Goal: Task Accomplishment & Management: Use online tool/utility

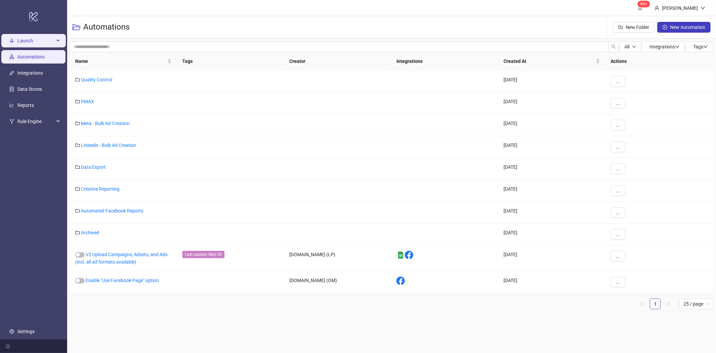
click at [33, 41] on span "Launch" at bounding box center [35, 40] width 37 height 13
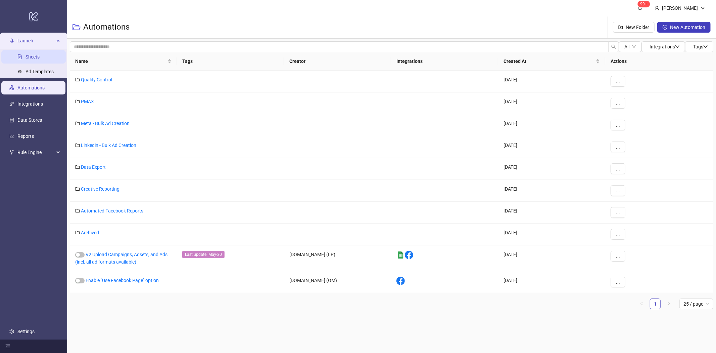
click at [29, 57] on link "Sheets" at bounding box center [33, 56] width 14 height 5
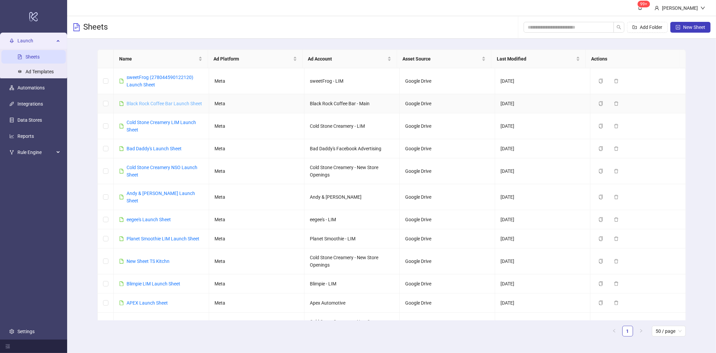
click at [166, 102] on link "Black Rock Coffee Bar Launch Sheet" at bounding box center [165, 103] width 76 height 5
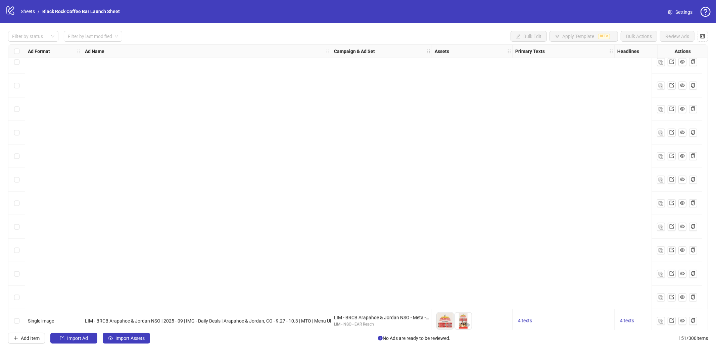
scroll to position [3282, 0]
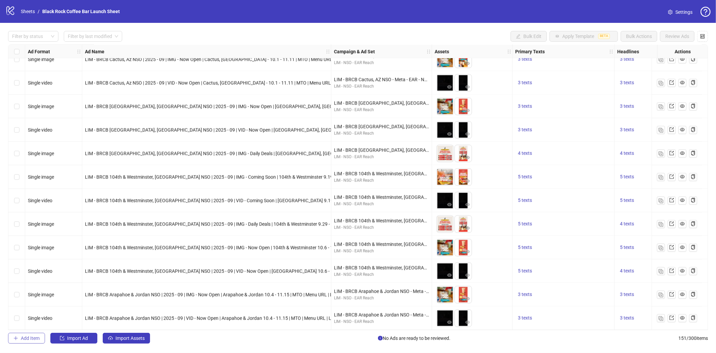
click at [33, 337] on span "Add Item" at bounding box center [30, 337] width 19 height 5
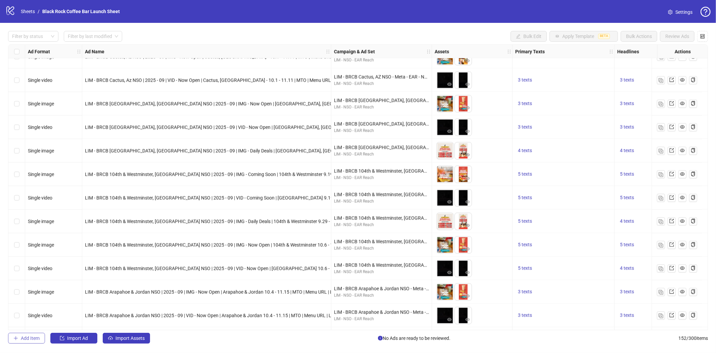
scroll to position [3305, 0]
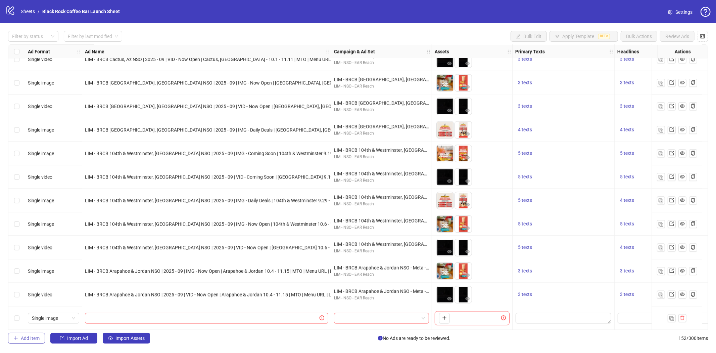
click at [35, 337] on span "Add Item" at bounding box center [30, 337] width 19 height 5
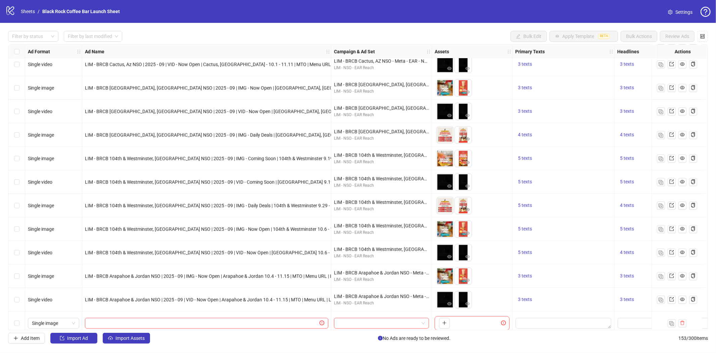
scroll to position [3329, 0]
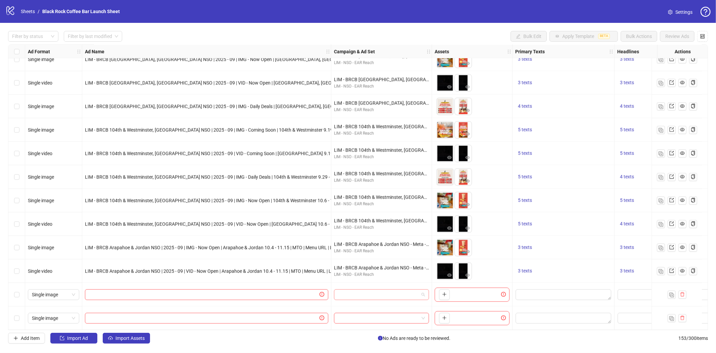
click at [421, 291] on span at bounding box center [381, 294] width 87 height 10
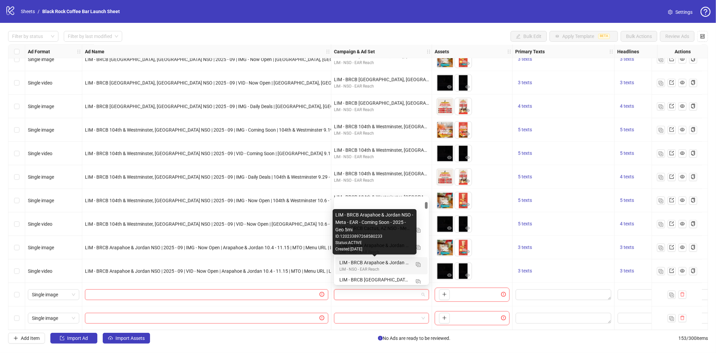
scroll to position [149, 0]
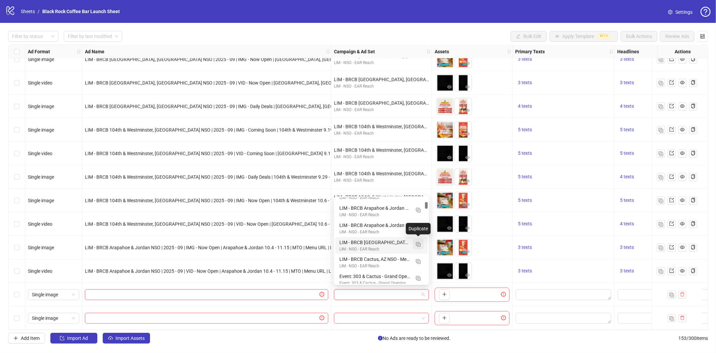
click at [415, 244] on button "button" at bounding box center [418, 243] width 11 height 11
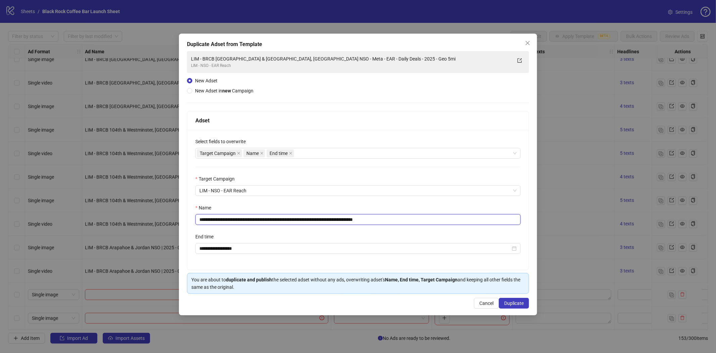
click at [341, 224] on input "**********" at bounding box center [357, 219] width 325 height 11
paste input "text"
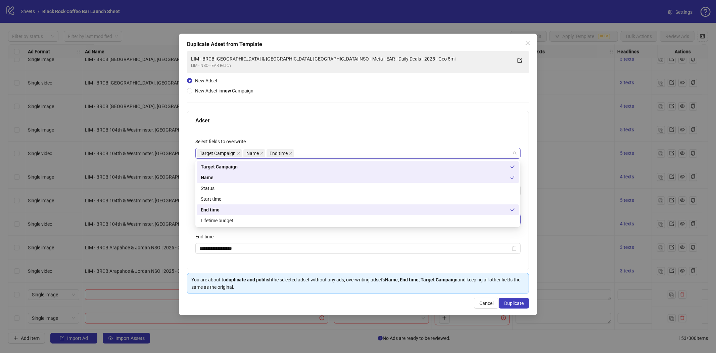
click at [307, 153] on div "Target Campaign Name End time" at bounding box center [355, 152] width 316 height 9
type input "**********"
click at [213, 187] on div "Status" at bounding box center [358, 187] width 314 height 7
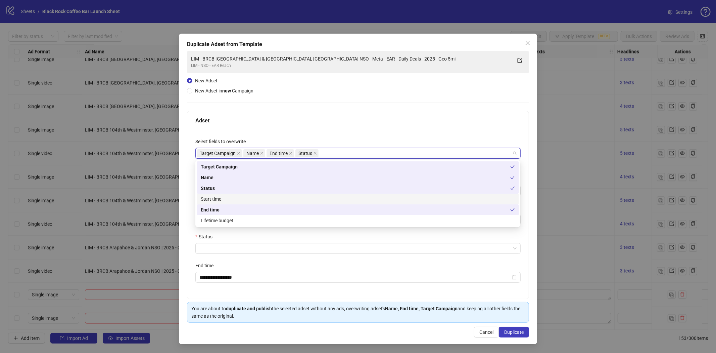
click at [212, 197] on div "Start time" at bounding box center [358, 198] width 314 height 7
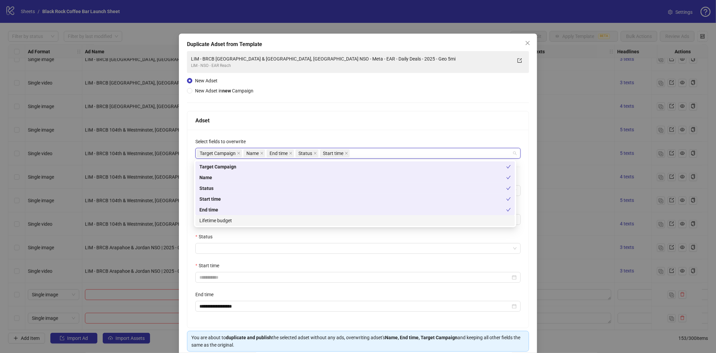
click at [218, 217] on div "Lifetime budget" at bounding box center [356, 220] width 312 height 7
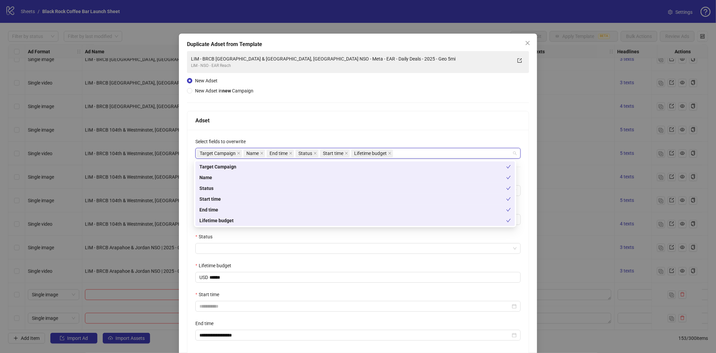
click at [360, 87] on div "**********" at bounding box center [358, 215] width 342 height 329
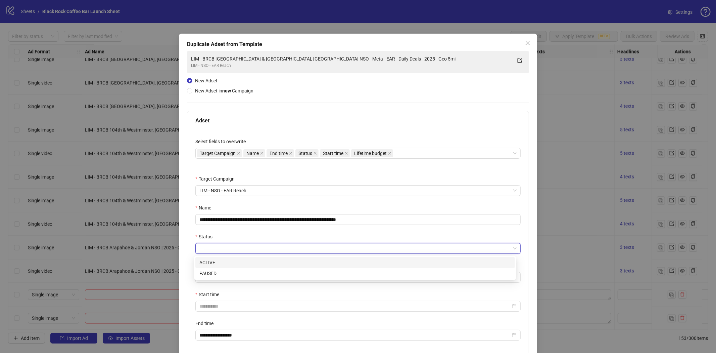
click at [215, 250] on input "Status" at bounding box center [355, 248] width 311 height 10
click at [210, 275] on div "PAUSED" at bounding box center [356, 272] width 312 height 7
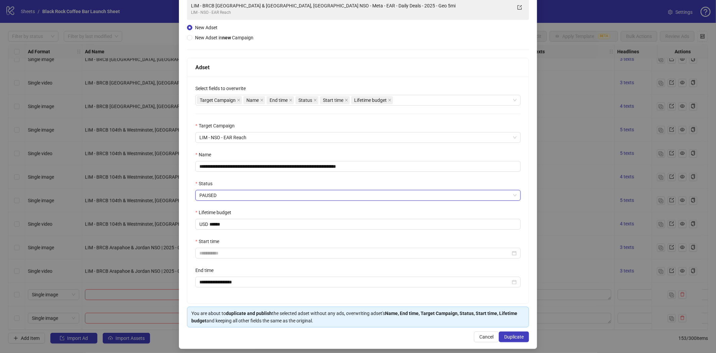
scroll to position [58, 0]
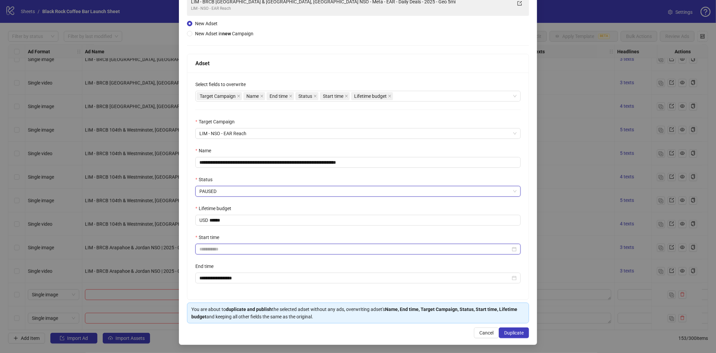
click at [206, 247] on input "Start time" at bounding box center [355, 248] width 311 height 7
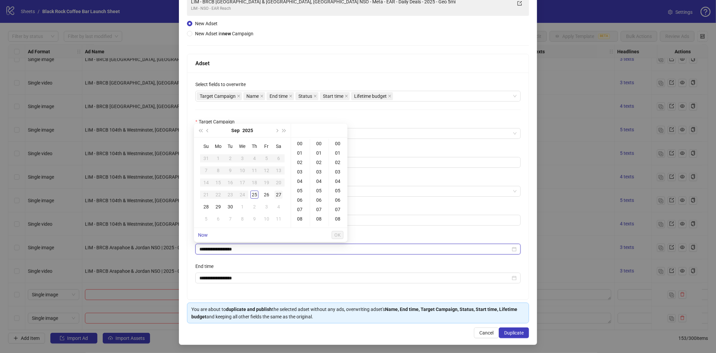
type input "**********"
click at [253, 196] on div "25" at bounding box center [255, 194] width 8 height 8
click at [275, 128] on button "Next month (PageDown)" at bounding box center [276, 130] width 7 height 13
click at [254, 159] on div "2" at bounding box center [255, 158] width 8 height 8
type input "**********"
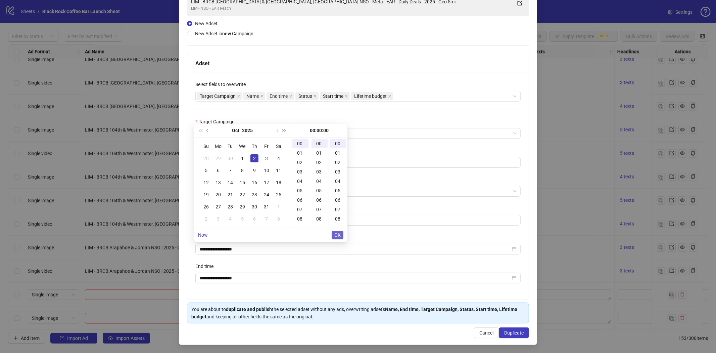
click at [339, 233] on span "OK" at bounding box center [338, 234] width 6 height 5
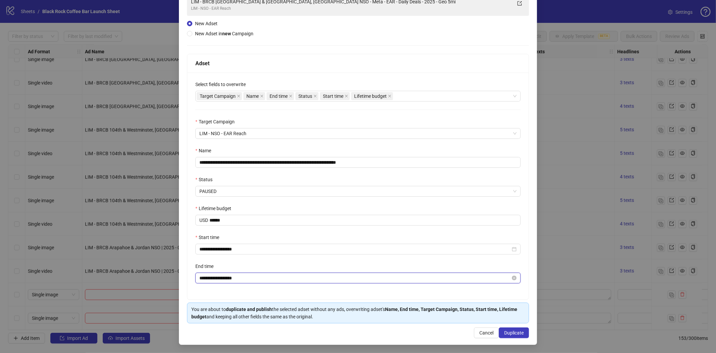
click at [229, 277] on input "**********" at bounding box center [355, 277] width 311 height 7
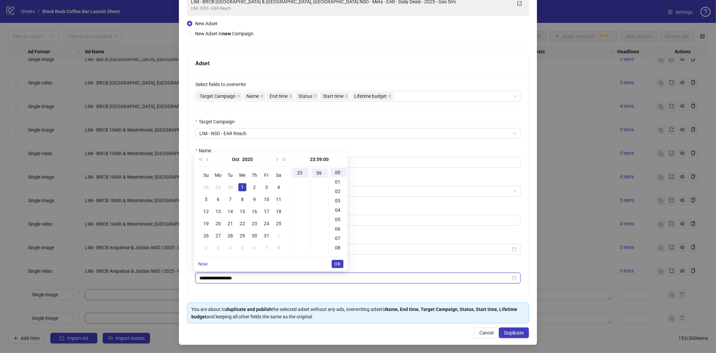
scroll to position [555, 0]
click at [276, 160] on span "Next month (PageDown)" at bounding box center [276, 159] width 3 height 3
click at [256, 211] on div "13" at bounding box center [255, 211] width 8 height 8
type input "**********"
click at [337, 261] on span "OK" at bounding box center [338, 263] width 6 height 5
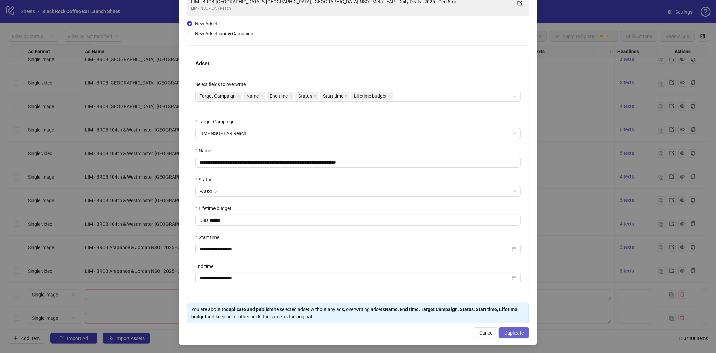
click at [509, 332] on span "Duplicate" at bounding box center [513, 332] width 19 height 5
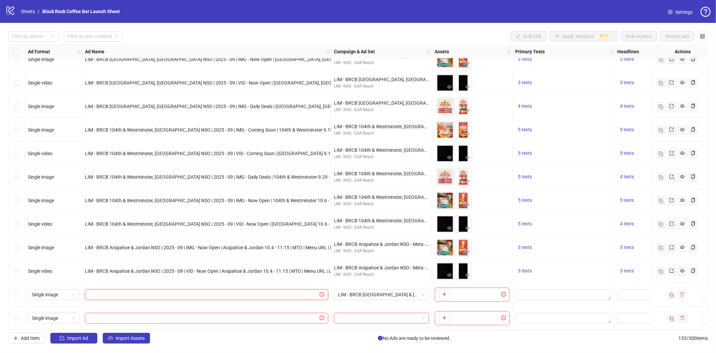
click at [99, 293] on input "text" at bounding box center [203, 294] width 229 height 7
click at [115, 294] on input "text" at bounding box center [203, 294] width 229 height 7
paste input "**********"
type input "**********"
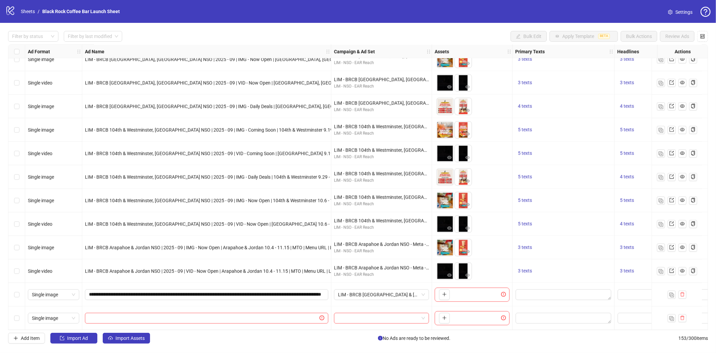
click at [156, 282] on div "**********" at bounding box center [206, 294] width 249 height 24
click at [150, 316] on input "text" at bounding box center [203, 317] width 229 height 7
paste input "**********"
type input "**********"
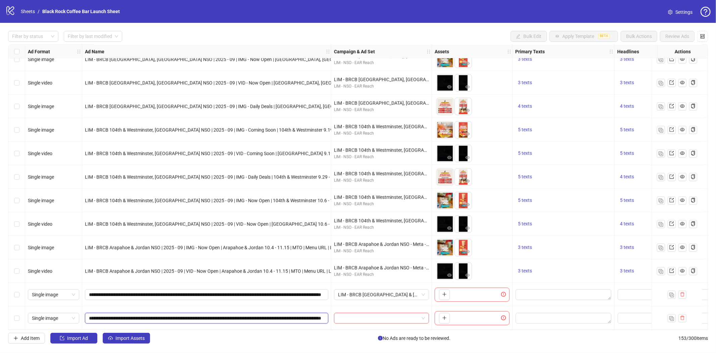
scroll to position [0, 61]
click at [383, 307] on div at bounding box center [382, 318] width 101 height 24
click at [381, 313] on input "search" at bounding box center [378, 318] width 81 height 10
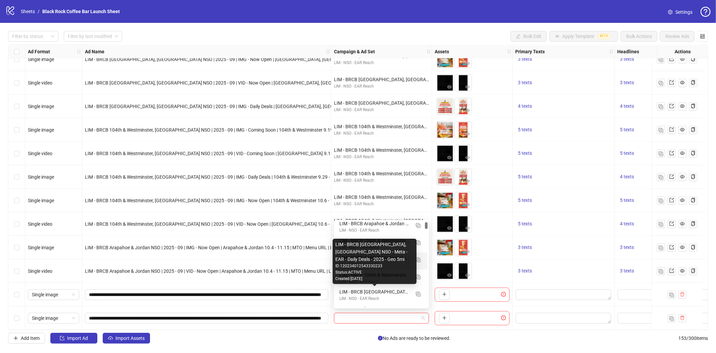
scroll to position [0, 0]
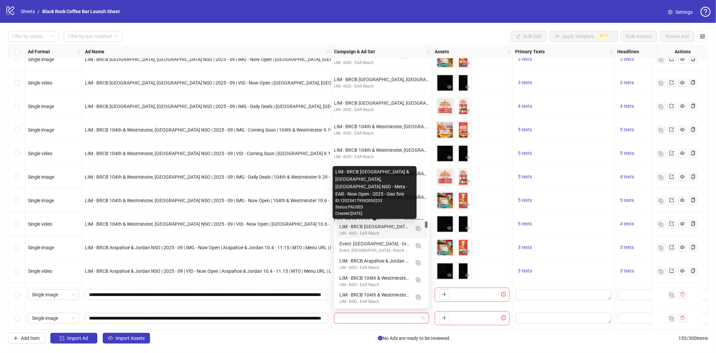
click at [376, 226] on div "LIM - BRCB [GEOGRAPHIC_DATA] & [GEOGRAPHIC_DATA], [GEOGRAPHIC_DATA] NSO - Meta …" at bounding box center [375, 226] width 71 height 7
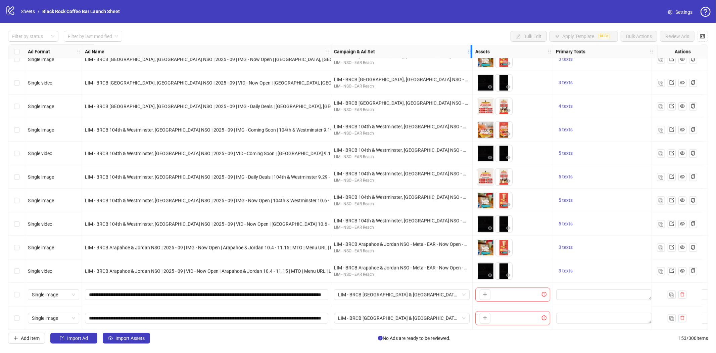
drag, startPoint x: 428, startPoint y: 52, endPoint x: 484, endPoint y: 48, distance: 56.2
click at [473, 48] on div "Campaign & Ad Set" at bounding box center [402, 51] width 141 height 13
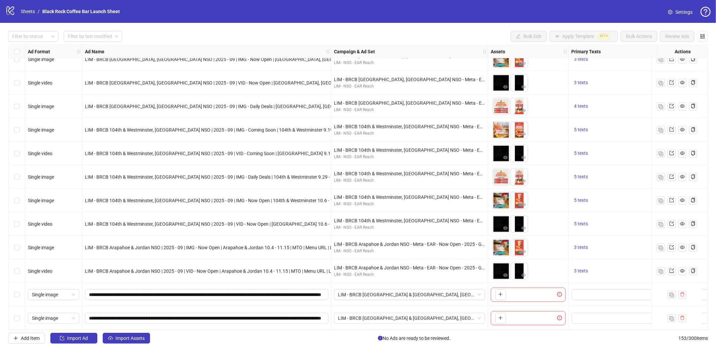
drag, startPoint x: 431, startPoint y: 330, endPoint x: 434, endPoint y: 328, distance: 3.6
click at [434, 328] on div "Ad Format Ad Name Campaign & Ad Set Assets Primary Texts Headlines Descriptions…" at bounding box center [358, 186] width 700 height 285
click at [58, 315] on span "Single image" at bounding box center [53, 318] width 43 height 10
click at [52, 249] on div "Single video" at bounding box center [53, 247] width 41 height 7
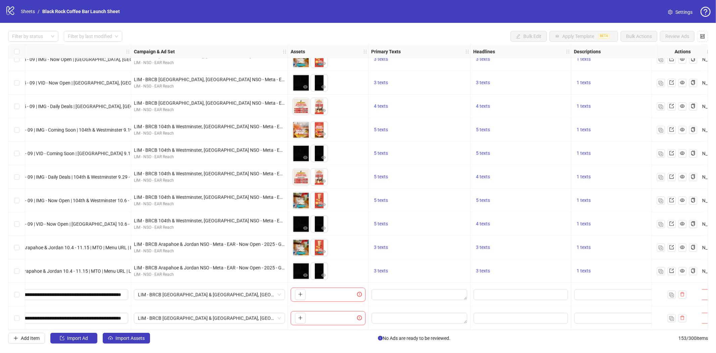
scroll to position [3329, 202]
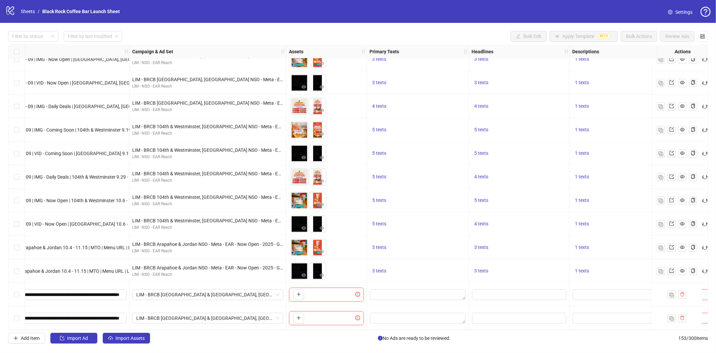
click at [314, 292] on div "To pick up a draggable item, press the space bar. While dragging, use the arrow…" at bounding box center [326, 294] width 75 height 14
click at [311, 291] on div "To pick up a draggable item, press the space bar. While dragging, use the arrow…" at bounding box center [326, 294] width 75 height 14
click at [300, 294] on span "button" at bounding box center [299, 293] width 5 height 5
click at [318, 292] on icon "plus" at bounding box center [317, 294] width 5 height 5
click at [319, 293] on icon "plus" at bounding box center [317, 294] width 5 height 5
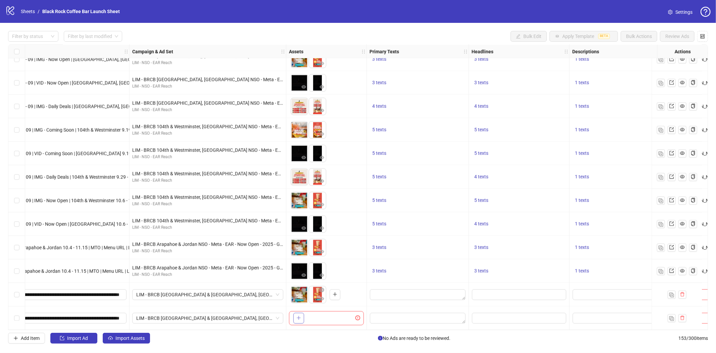
click at [304, 314] on button "button" at bounding box center [299, 317] width 11 height 11
click at [317, 315] on icon "plus" at bounding box center [317, 317] width 5 height 5
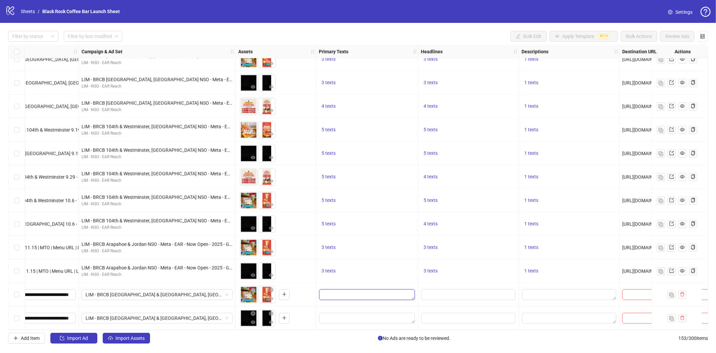
click at [334, 292] on textarea "Edit values" at bounding box center [367, 294] width 96 height 11
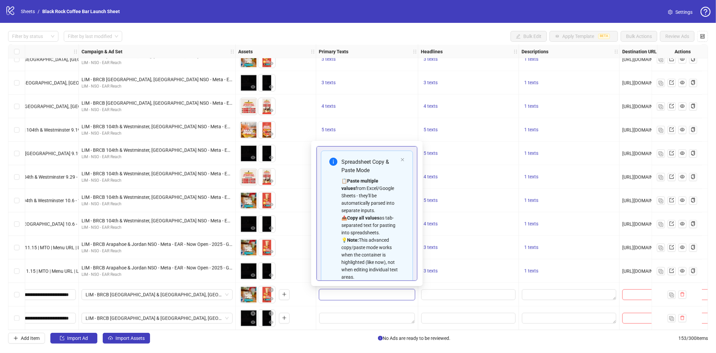
type textarea "**********"
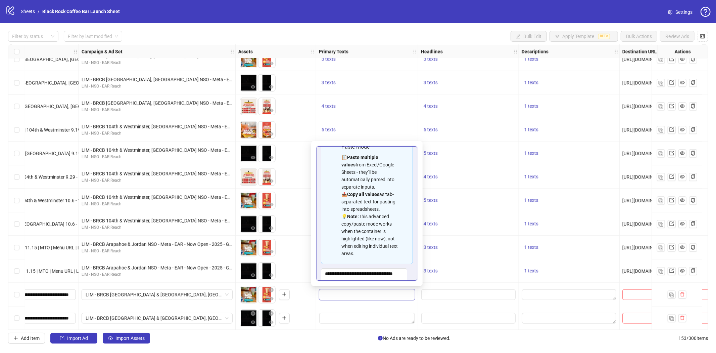
scroll to position [60, 0]
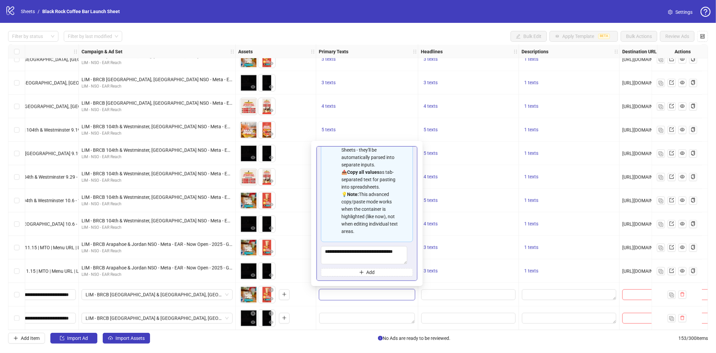
click at [361, 267] on div "**********" at bounding box center [367, 190] width 92 height 171
drag, startPoint x: 361, startPoint y: 260, endPoint x: 319, endPoint y: 246, distance: 44.0
click at [319, 247] on div "**********" at bounding box center [367, 213] width 101 height 134
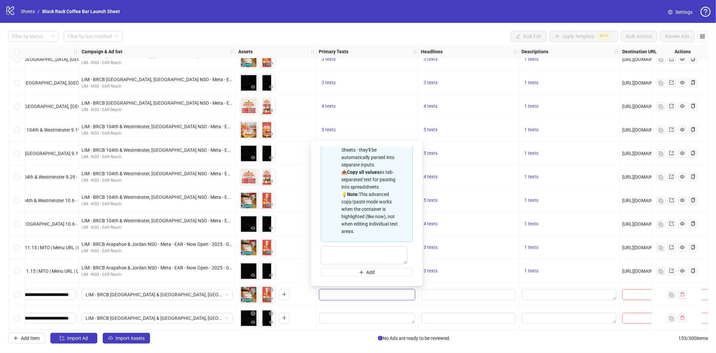
click at [324, 216] on div "Spreadsheet Copy & Paste Mode 📋 Paste multiple values from Excel/Google Sheets …" at bounding box center [367, 173] width 92 height 137
click at [347, 204] on div "📋 Paste multiple values from Excel/Google Sheets - they'll be automatically par…" at bounding box center [370, 182] width 56 height 103
type textarea "**********"
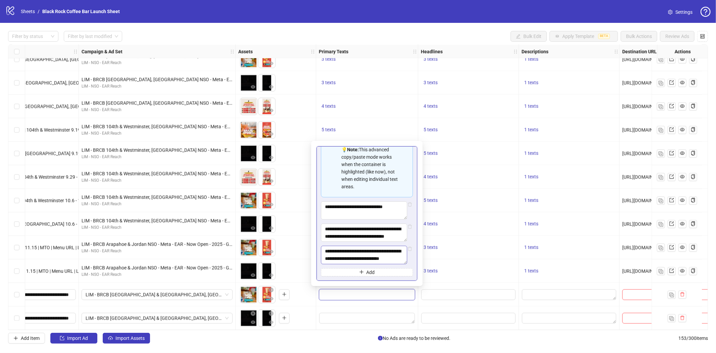
scroll to position [105, 0]
click at [452, 303] on div at bounding box center [469, 294] width 101 height 24
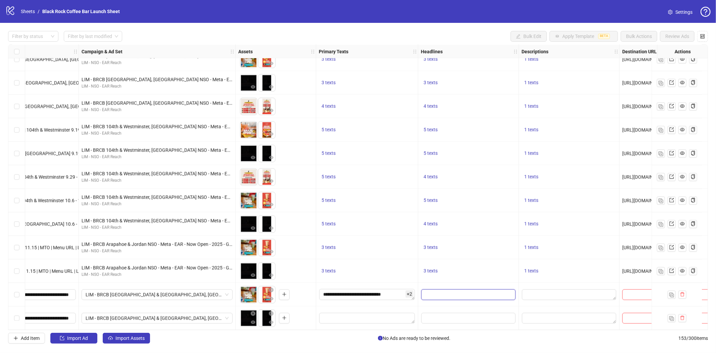
click at [461, 293] on input "Edit values" at bounding box center [469, 294] width 94 height 11
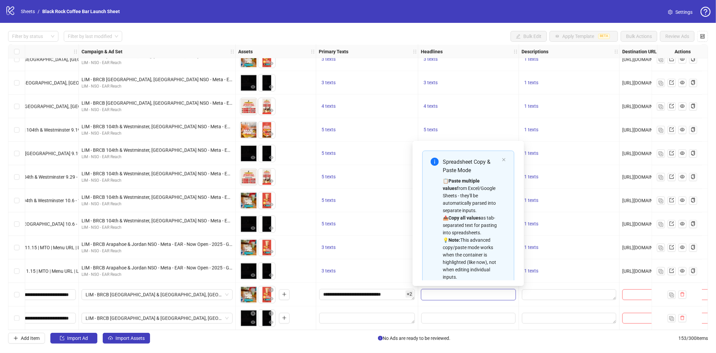
click at [473, 241] on div "📋 Paste multiple values from Excel/Google Sheets - they'll be automatically par…" at bounding box center [471, 228] width 56 height 103
click at [400, 282] on div "**********" at bounding box center [367, 294] width 102 height 24
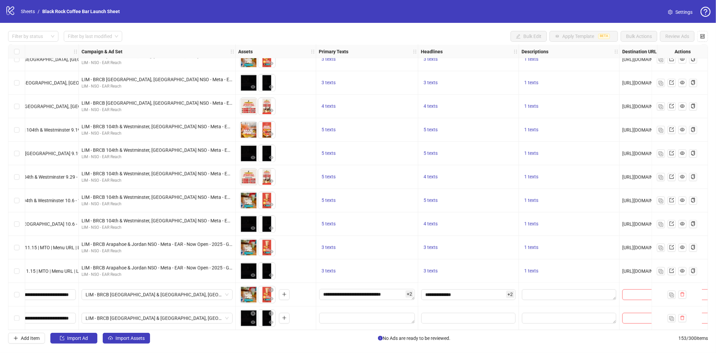
scroll to position [3329, 324]
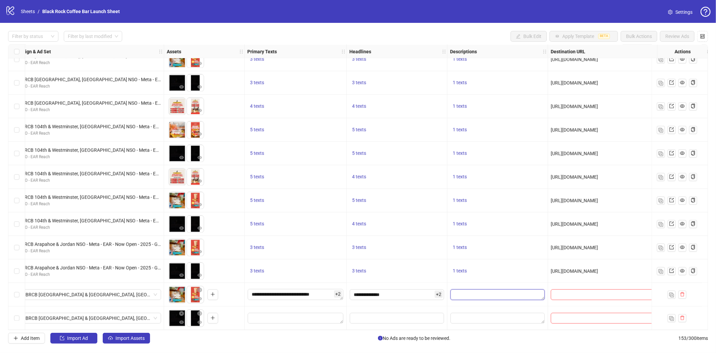
click at [482, 291] on textarea "Edit values" at bounding box center [498, 294] width 94 height 11
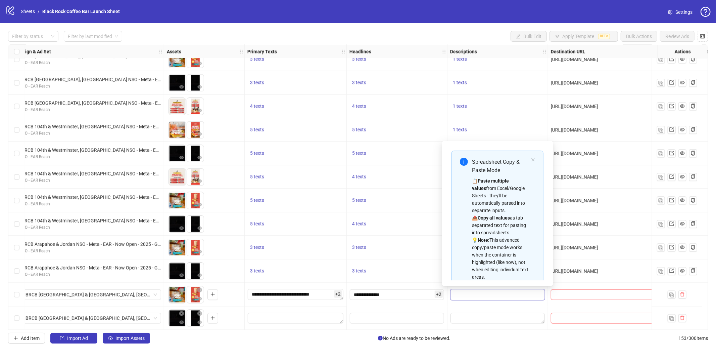
scroll to position [60, 0]
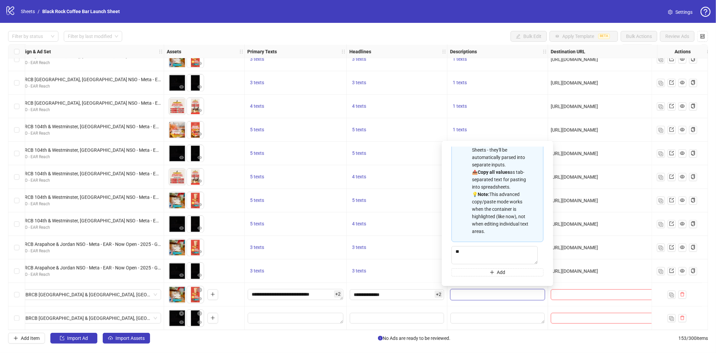
click at [525, 329] on div "Ad Format Ad Name Campaign & Ad Set Assets Primary Texts Headlines Descriptions…" at bounding box center [358, 186] width 700 height 285
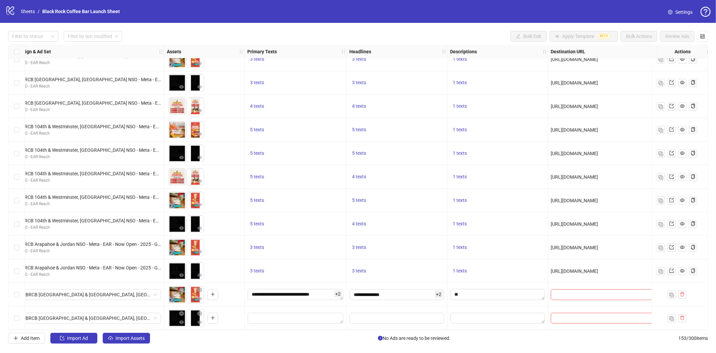
drag, startPoint x: 525, startPoint y: 329, endPoint x: 606, endPoint y: 329, distance: 81.3
click at [606, 329] on div "Ad Format Ad Name Campaign & Ad Set Assets Primary Texts Headlines Descriptions…" at bounding box center [358, 186] width 700 height 285
drag, startPoint x: 606, startPoint y: 329, endPoint x: 655, endPoint y: 329, distance: 49.4
click at [655, 329] on div "Ad Format Ad Name Campaign & Ad Set Assets Primary Texts Headlines Descriptions…" at bounding box center [358, 186] width 700 height 285
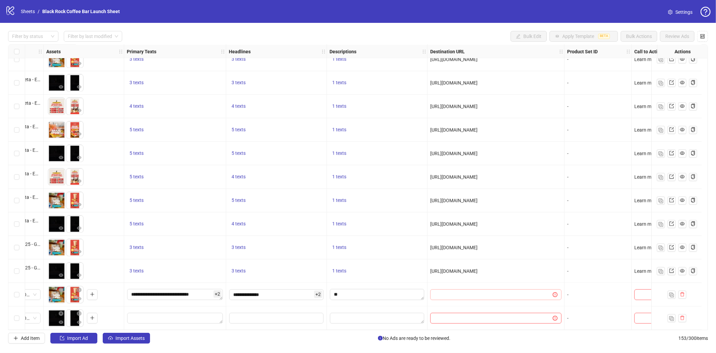
click at [445, 289] on span at bounding box center [496, 294] width 131 height 11
paste input "**********"
type input "**********"
click at [452, 314] on input "text" at bounding box center [489, 317] width 109 height 7
paste input "**********"
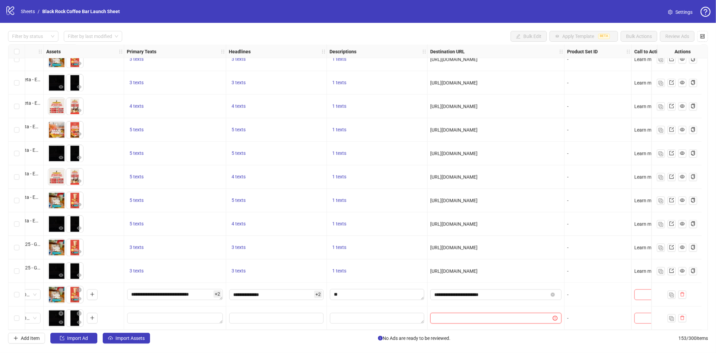
type input "**********"
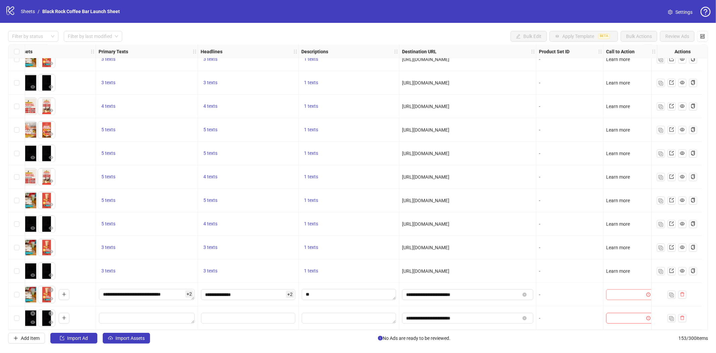
click at [620, 289] on input "search" at bounding box center [628, 294] width 34 height 10
type input "****"
click at [610, 280] on div "Learn more" at bounding box center [625, 277] width 37 height 7
click at [614, 314] on input "search" at bounding box center [628, 318] width 34 height 10
type input "**********"
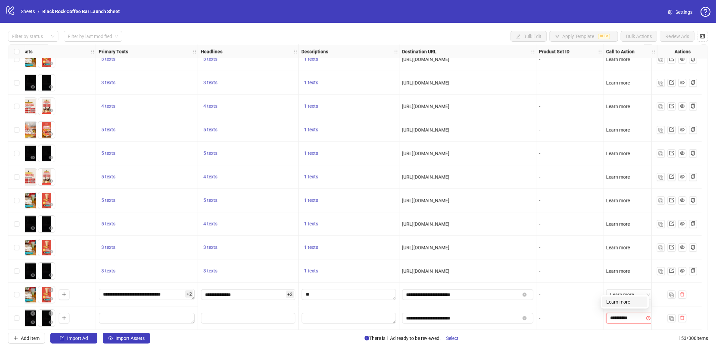
click at [627, 301] on div "Learn more" at bounding box center [625, 301] width 37 height 7
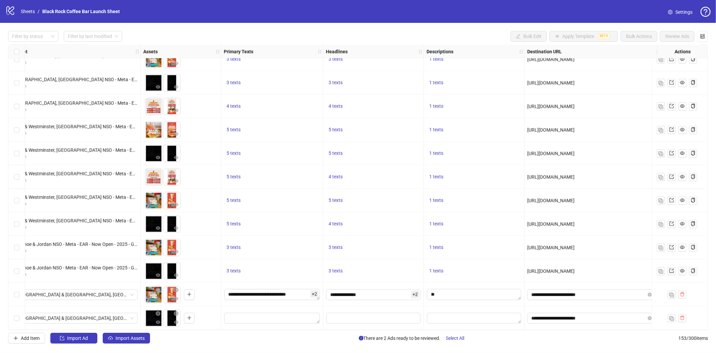
scroll to position [3329, 284]
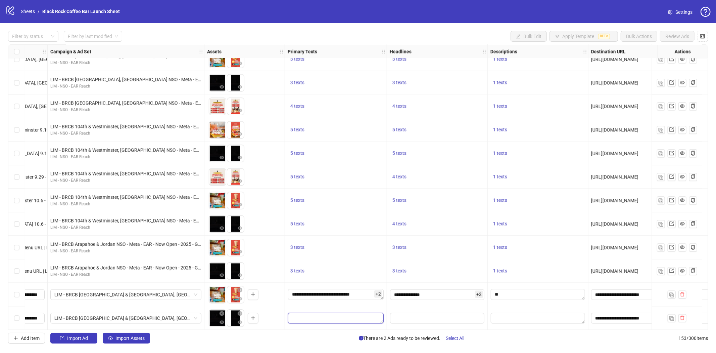
click at [324, 312] on textarea "Edit values" at bounding box center [336, 317] width 96 height 11
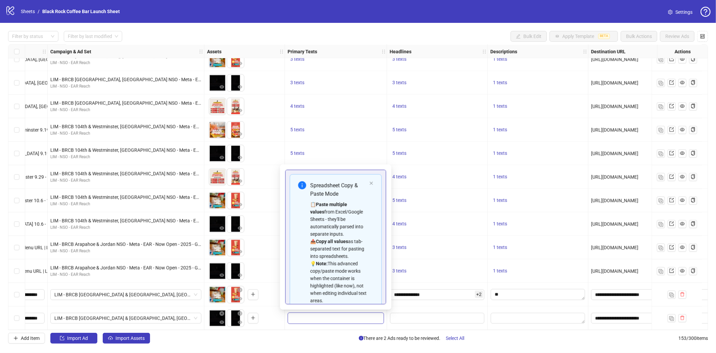
scroll to position [60, 0]
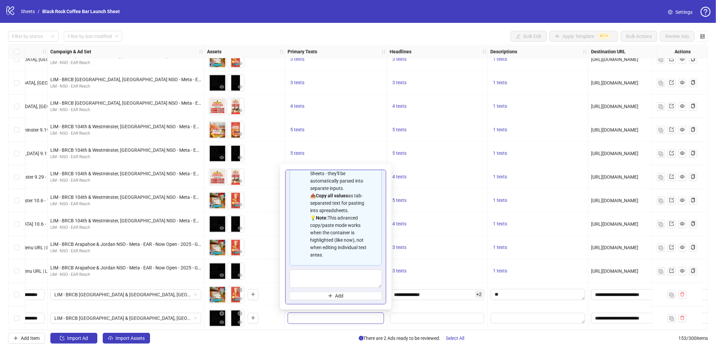
type textarea "**********"
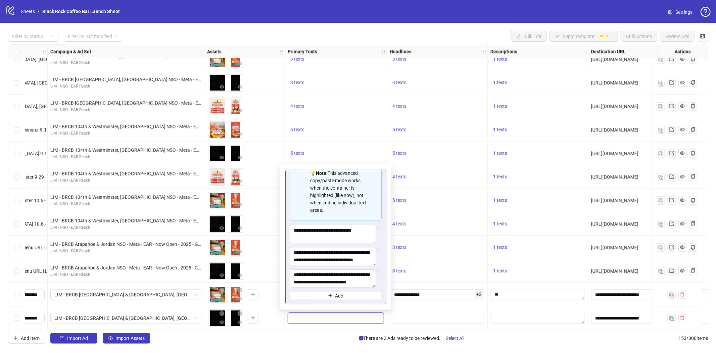
scroll to position [105, 0]
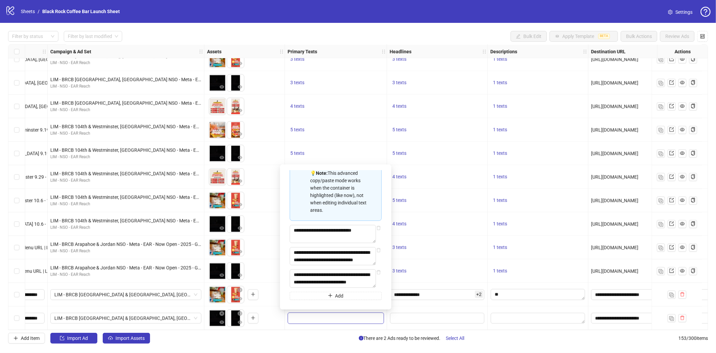
click at [464, 308] on div at bounding box center [437, 318] width 101 height 24
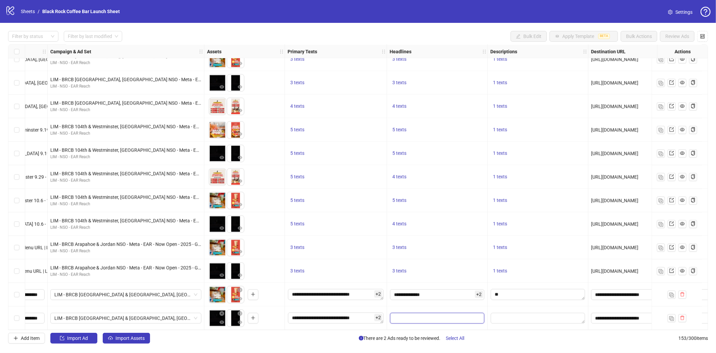
click at [429, 313] on input "Edit values" at bounding box center [437, 317] width 94 height 11
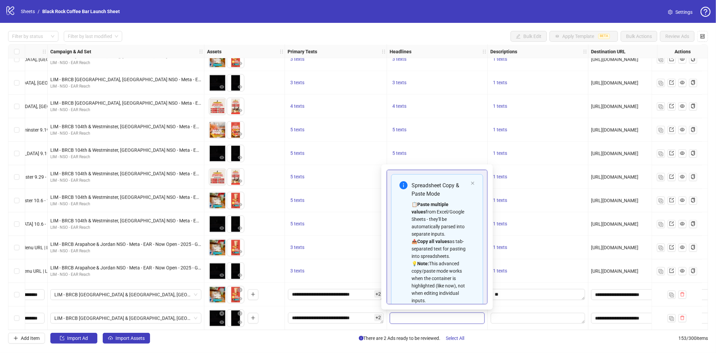
scroll to position [83, 0]
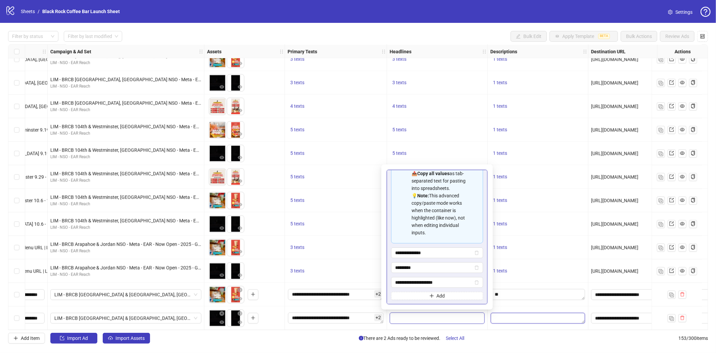
click at [520, 312] on textarea "Edit values" at bounding box center [538, 317] width 94 height 11
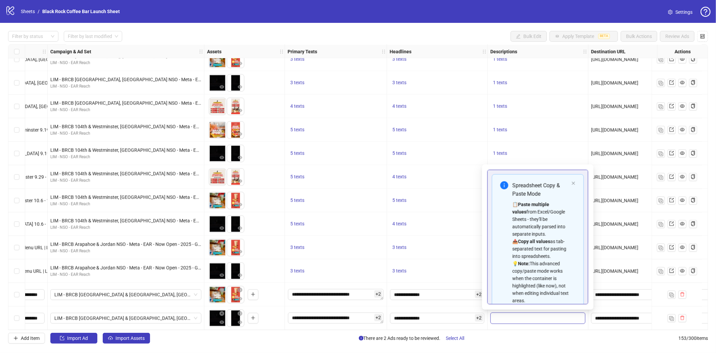
scroll to position [60, 0]
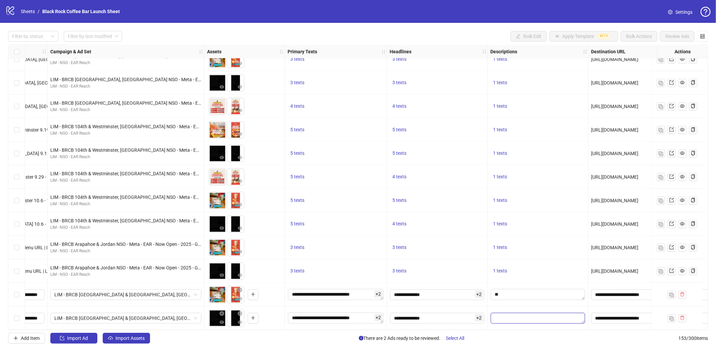
click at [514, 316] on textarea "Edit values" at bounding box center [538, 317] width 94 height 11
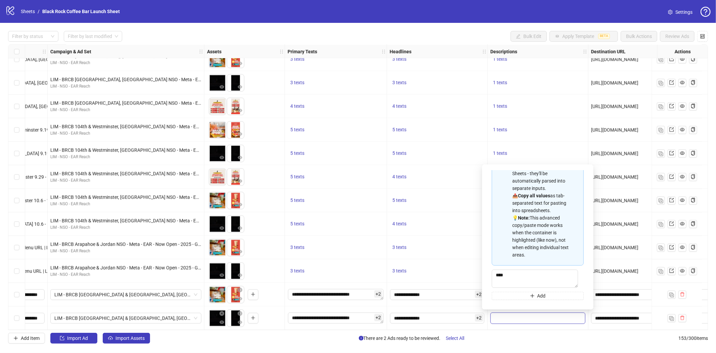
click at [472, 301] on div "**********" at bounding box center [437, 294] width 101 height 24
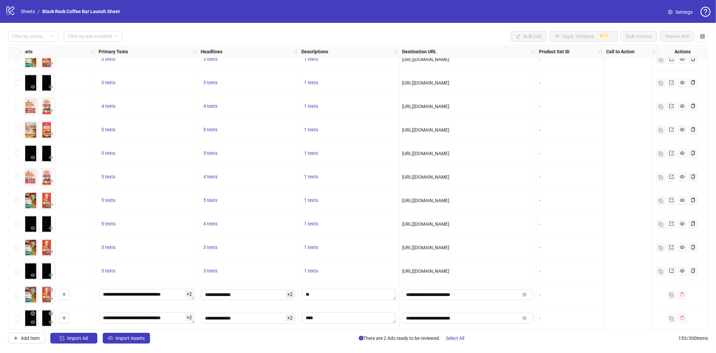
scroll to position [3329, 0]
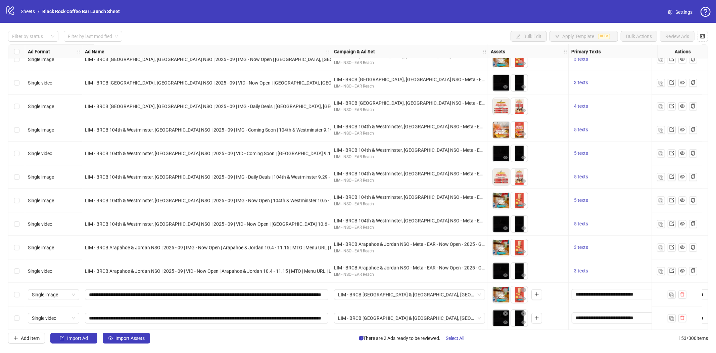
drag, startPoint x: 21, startPoint y: 293, endPoint x: 20, endPoint y: 311, distance: 17.5
click at [21, 293] on div "Select row 152" at bounding box center [16, 294] width 17 height 24
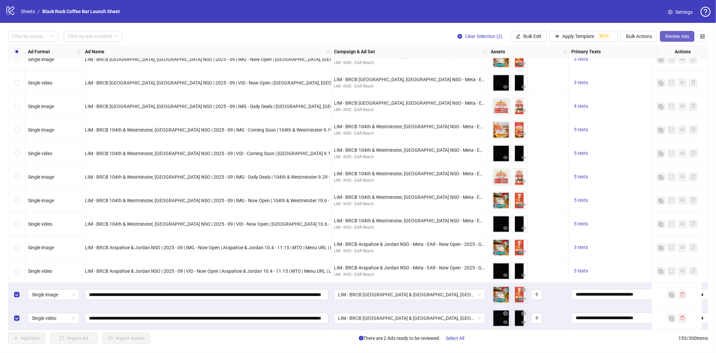
click at [672, 36] on span "Review Ads" at bounding box center [678, 36] width 24 height 5
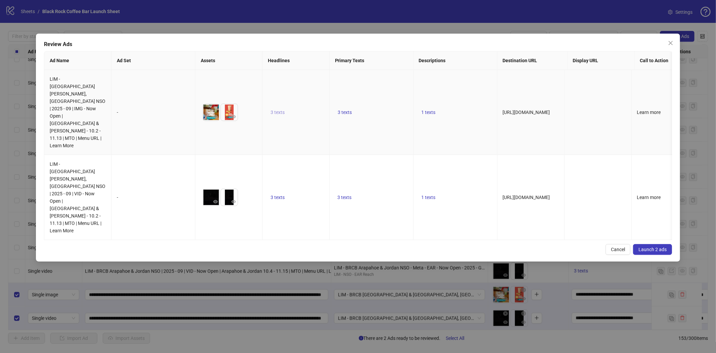
click at [284, 109] on span "3 texts" at bounding box center [278, 111] width 14 height 5
click at [383, 92] on icon "caret-right" at bounding box center [382, 92] width 5 height 5
click at [288, 155] on td "3 texts" at bounding box center [296, 197] width 67 height 85
click at [287, 193] on button "3 texts" at bounding box center [277, 197] width 19 height 8
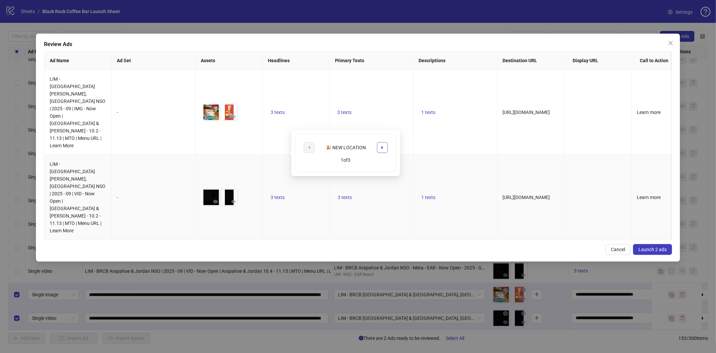
click at [381, 148] on icon "caret-right" at bounding box center [382, 147] width 5 height 5
click at [313, 150] on button "button" at bounding box center [309, 147] width 11 height 11
click at [357, 94] on td "3 texts" at bounding box center [372, 112] width 84 height 85
click at [346, 109] on span "3 texts" at bounding box center [345, 111] width 14 height 5
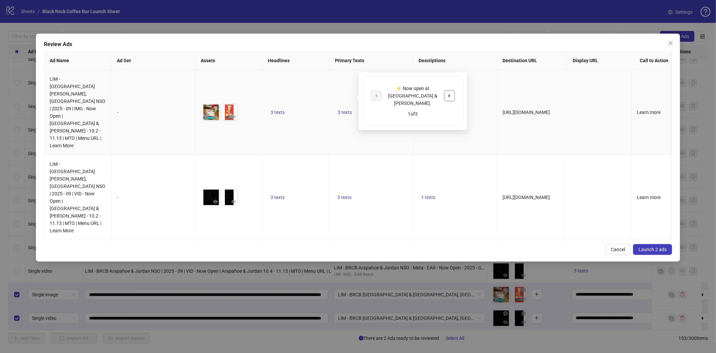
click at [447, 93] on icon "caret-right" at bounding box center [449, 95] width 5 height 5
click at [447, 97] on icon "caret-right" at bounding box center [449, 99] width 5 height 5
click at [348, 194] on span "3 texts" at bounding box center [345, 196] width 14 height 5
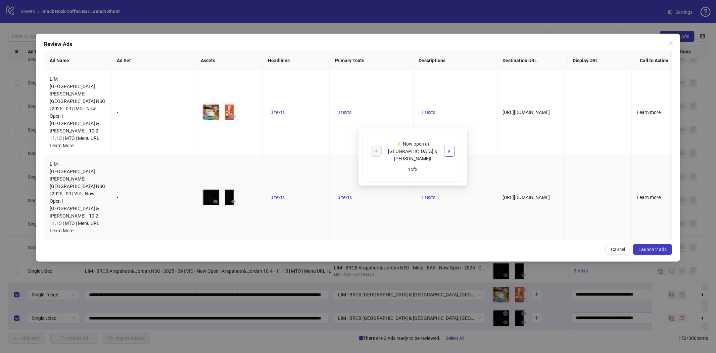
click at [452, 149] on button "button" at bounding box center [449, 151] width 11 height 11
click at [452, 152] on icon "caret-right" at bounding box center [449, 154] width 5 height 5
click at [341, 186] on div "LIM - [GEOGRAPHIC_DATA][PERSON_NAME], [GEOGRAPHIC_DATA] NSO | 2025 - 09 | IMG -…" at bounding box center [358, 155] width 628 height 170
click at [651, 247] on span "Launch 2 ads" at bounding box center [653, 249] width 28 height 5
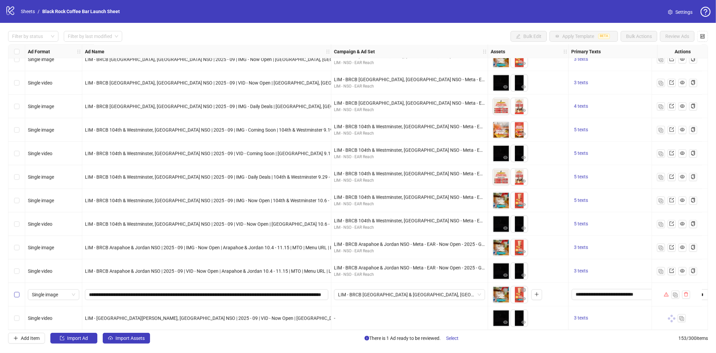
click at [19, 291] on label "Select row 152" at bounding box center [16, 294] width 5 height 7
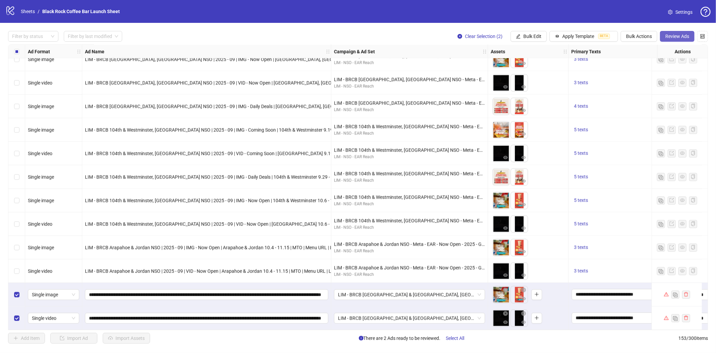
click at [673, 38] on span "Review Ads" at bounding box center [678, 36] width 24 height 5
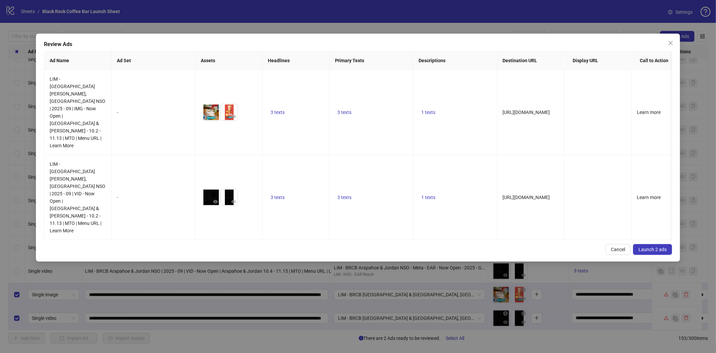
click at [654, 247] on span "Launch 2 ads" at bounding box center [653, 249] width 28 height 5
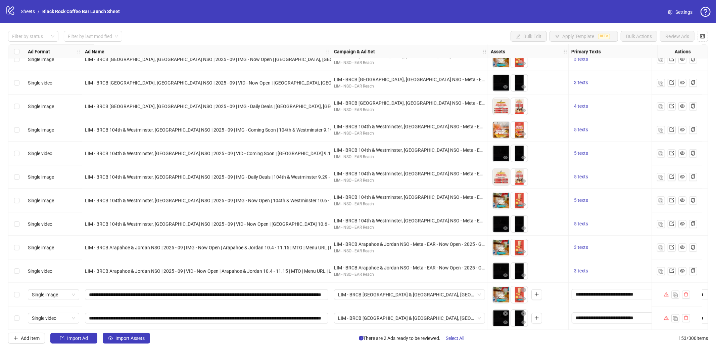
click at [12, 301] on div "Select row 152" at bounding box center [16, 294] width 17 height 24
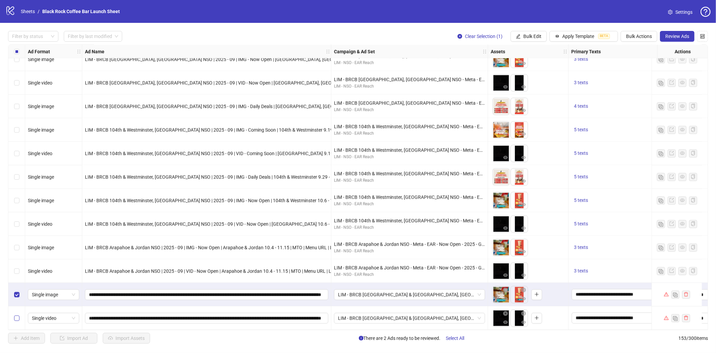
click at [16, 318] on label "Select row 153" at bounding box center [16, 317] width 5 height 7
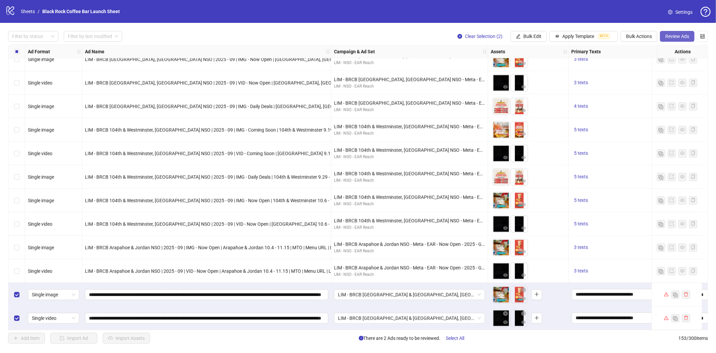
click at [673, 36] on span "Review Ads" at bounding box center [678, 36] width 24 height 5
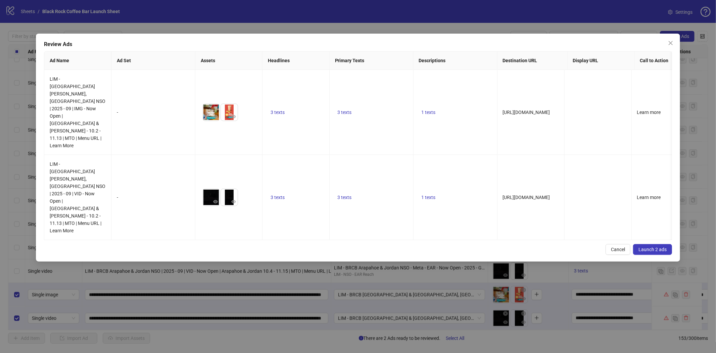
click at [647, 247] on span "Launch 2 ads" at bounding box center [653, 249] width 28 height 5
